Goal: Task Accomplishment & Management: Manage account settings

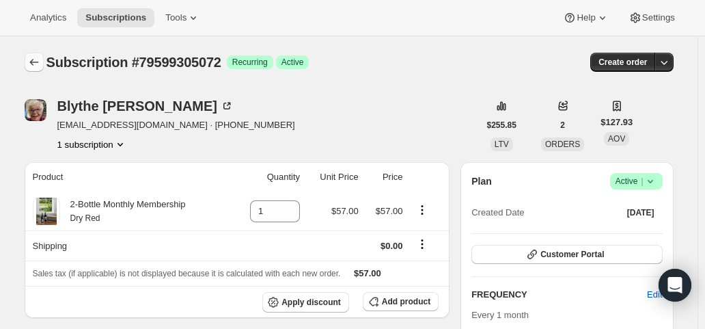
click at [41, 62] on icon "Subscriptions" at bounding box center [34, 62] width 14 height 14
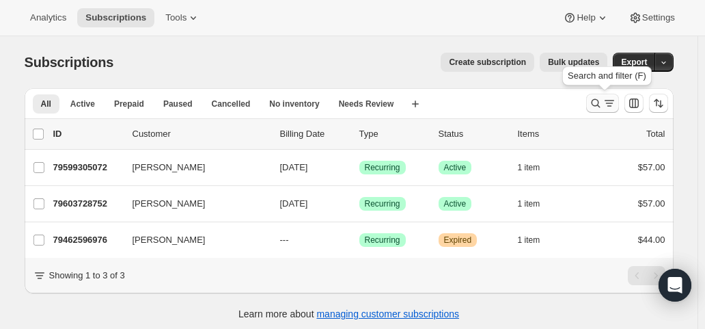
click at [614, 105] on icon "Search and filter results" at bounding box center [610, 103] width 14 height 14
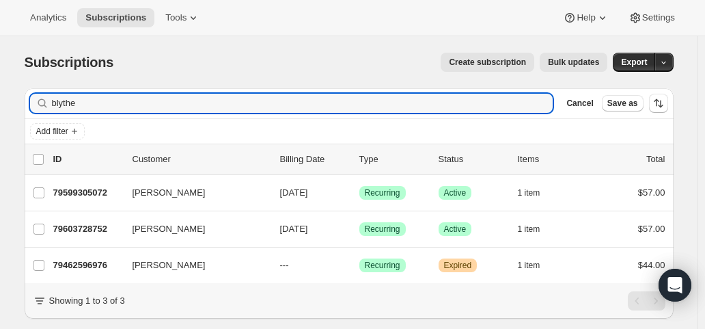
drag, startPoint x: 92, startPoint y: 102, endPoint x: 36, endPoint y: 98, distance: 56.8
click at [36, 98] on div "blythe Clear" at bounding box center [291, 103] width 523 height 19
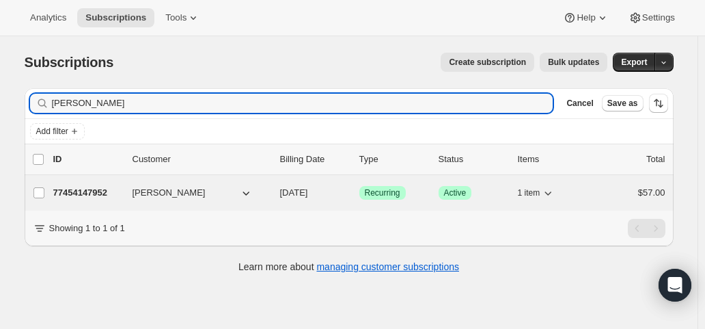
type input "[PERSON_NAME]"
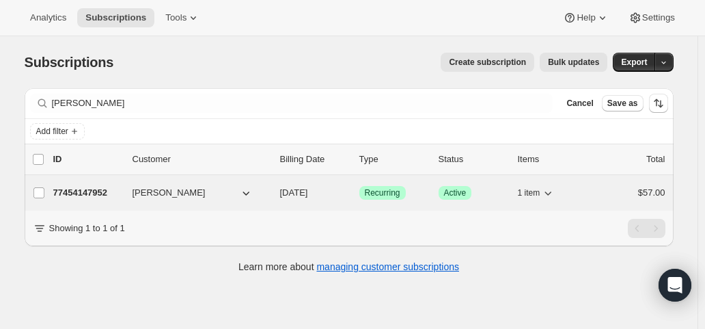
click at [308, 192] on span "[DATE]" at bounding box center [294, 192] width 28 height 10
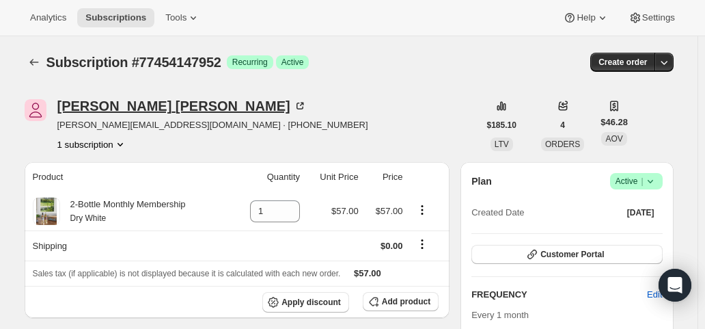
click at [116, 103] on div "[PERSON_NAME]" at bounding box center [181, 106] width 249 height 14
click at [38, 58] on icon "Subscriptions" at bounding box center [34, 62] width 14 height 14
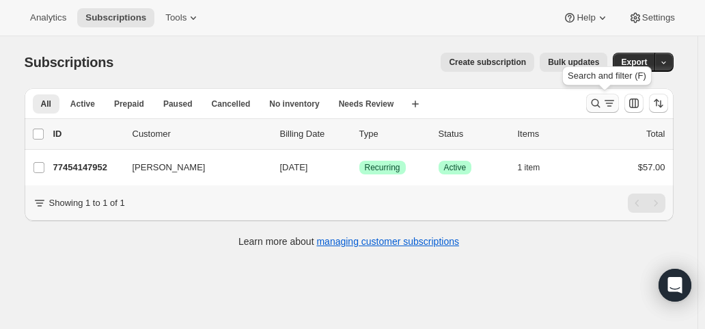
click at [598, 100] on icon "Search and filter results" at bounding box center [596, 103] width 14 height 14
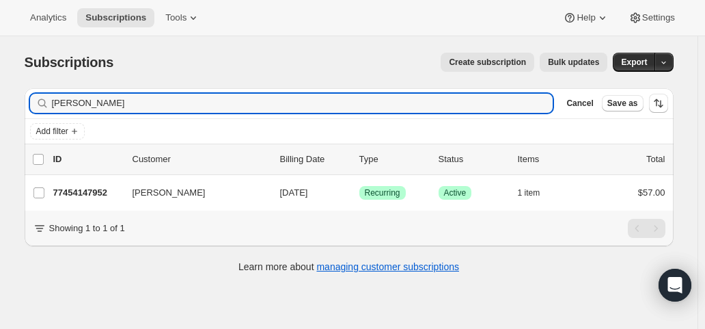
drag, startPoint x: 81, startPoint y: 106, endPoint x: 42, endPoint y: 106, distance: 38.9
click at [42, 106] on div "[PERSON_NAME] Clear" at bounding box center [291, 103] width 523 height 19
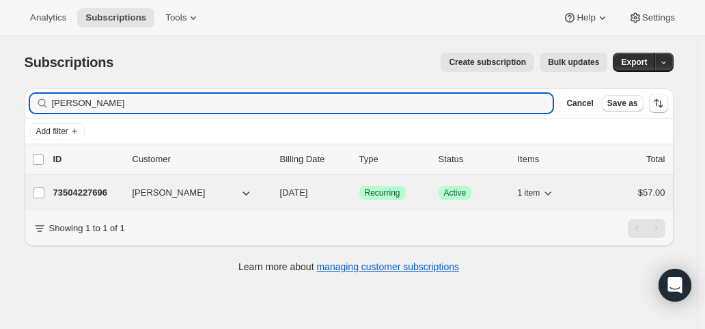
type input "[PERSON_NAME]"
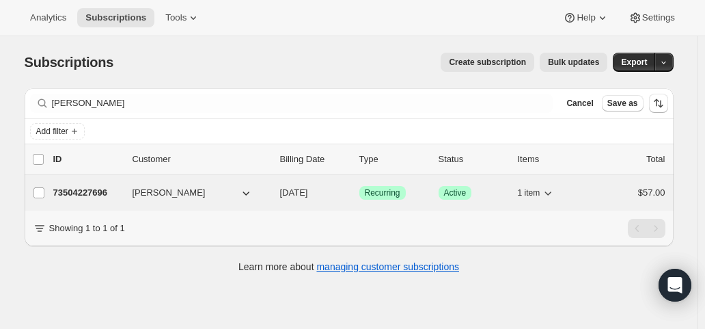
click at [308, 193] on span "[DATE]" at bounding box center [294, 192] width 28 height 10
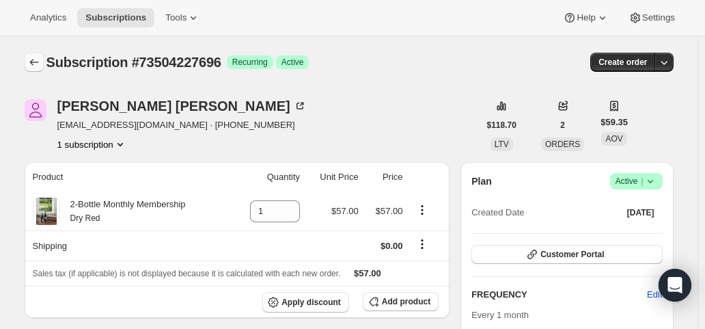
click at [38, 64] on icon "Subscriptions" at bounding box center [34, 62] width 14 height 14
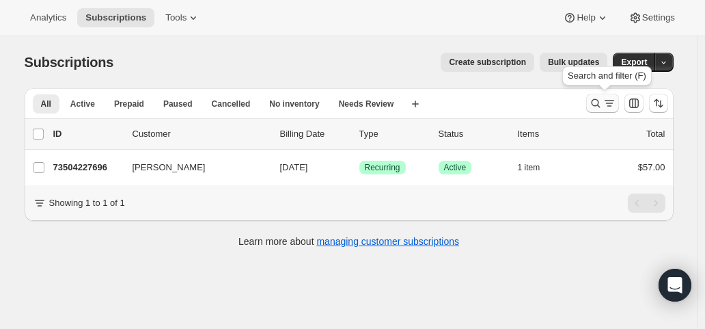
click at [597, 106] on icon "Search and filter results" at bounding box center [596, 103] width 14 height 14
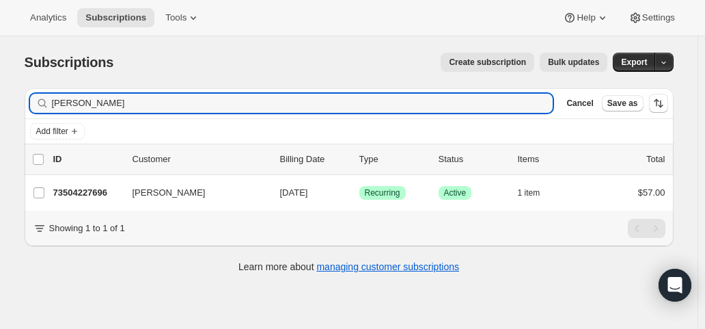
drag, startPoint x: 122, startPoint y: 103, endPoint x: 24, endPoint y: 96, distance: 98.7
click at [24, 96] on div "Filter subscribers [PERSON_NAME] Clear Cancel Save as Add filter 0 selected Upd…" at bounding box center [344, 182] width 660 height 210
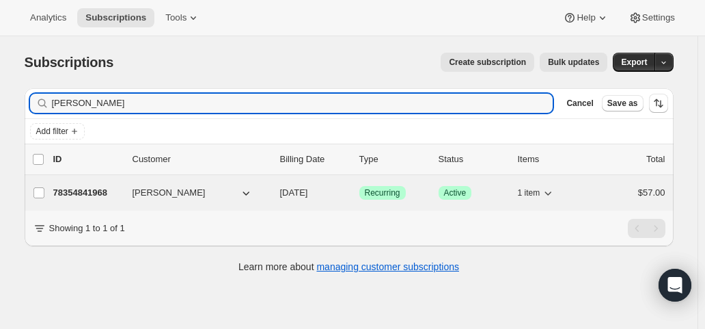
type input "[PERSON_NAME]"
click at [308, 195] on span "[DATE]" at bounding box center [294, 192] width 28 height 10
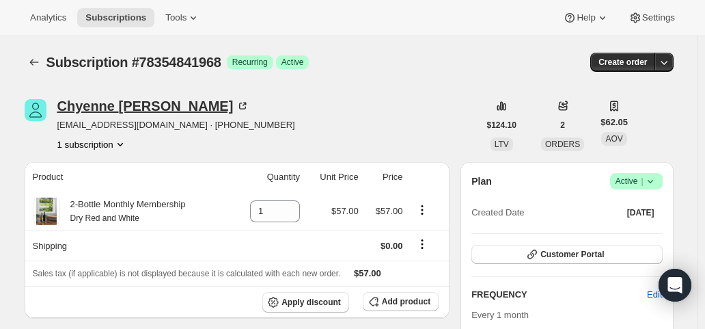
click at [145, 105] on div "[PERSON_NAME]" at bounding box center [153, 106] width 193 height 14
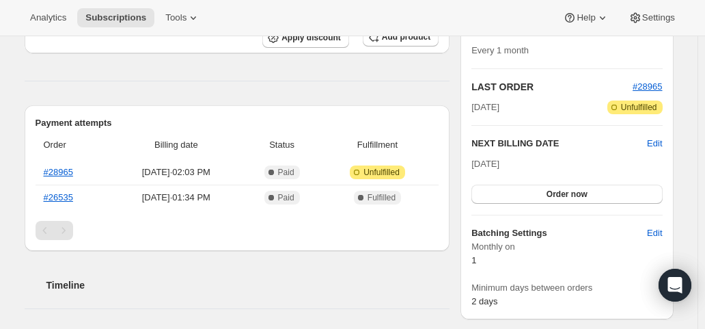
scroll to position [273, 0]
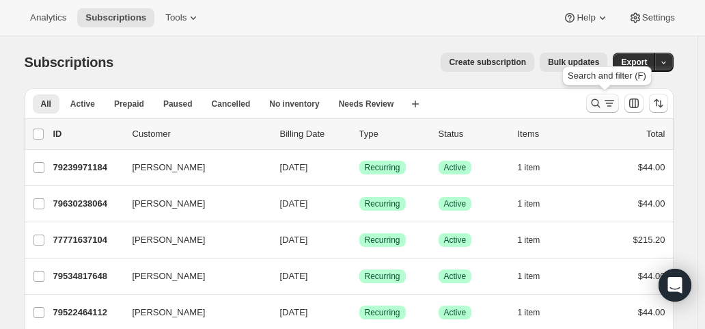
click at [612, 106] on icon "Search and filter results" at bounding box center [610, 103] width 14 height 14
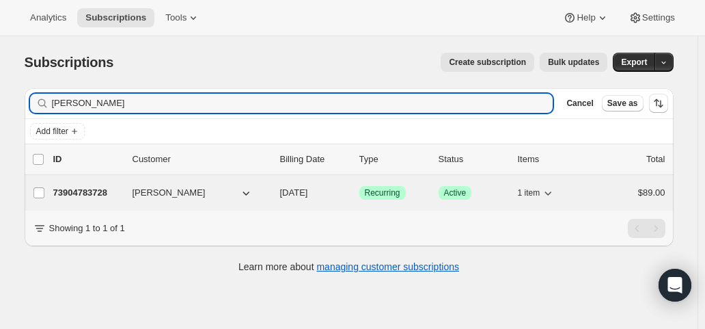
type input "Stephanie Wheeler"
click at [331, 193] on p "[DATE]" at bounding box center [314, 193] width 68 height 14
